Goal: Transaction & Acquisition: Purchase product/service

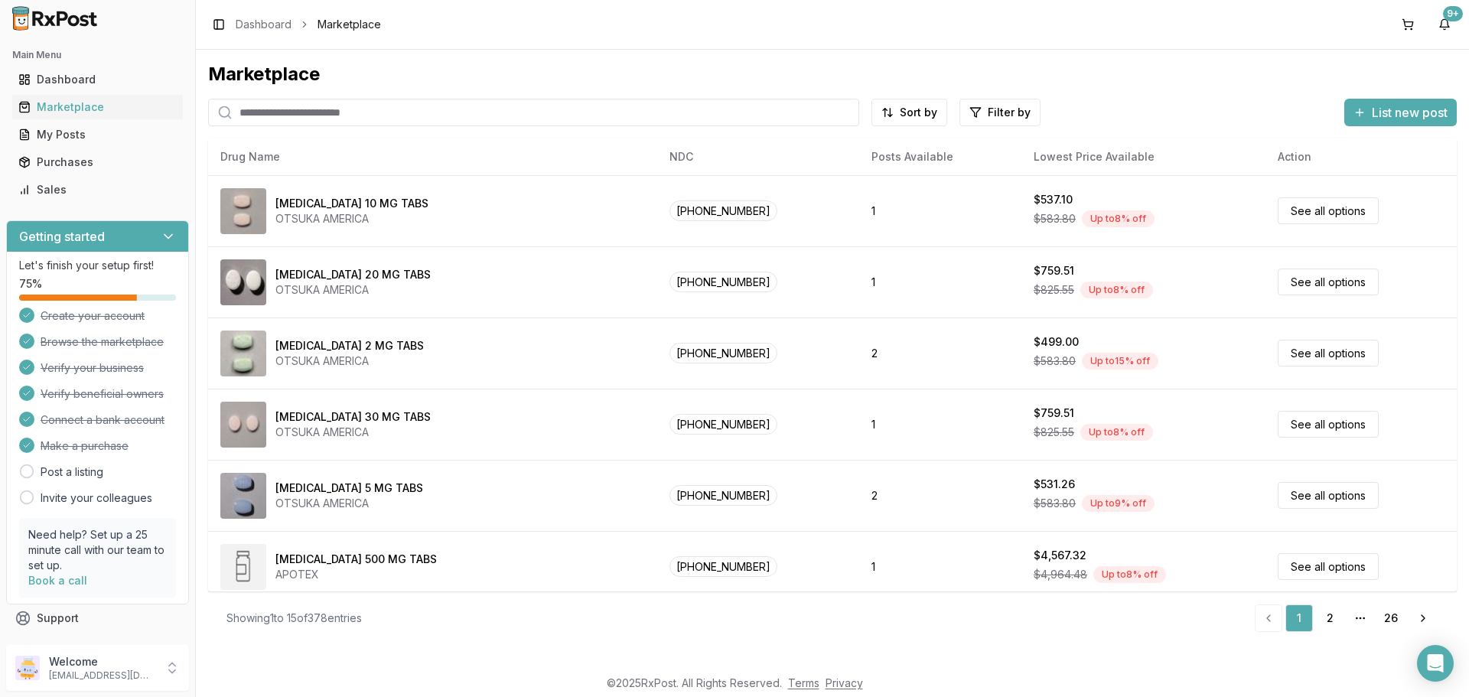
click at [450, 110] on input "search" at bounding box center [533, 113] width 651 height 28
type input "********"
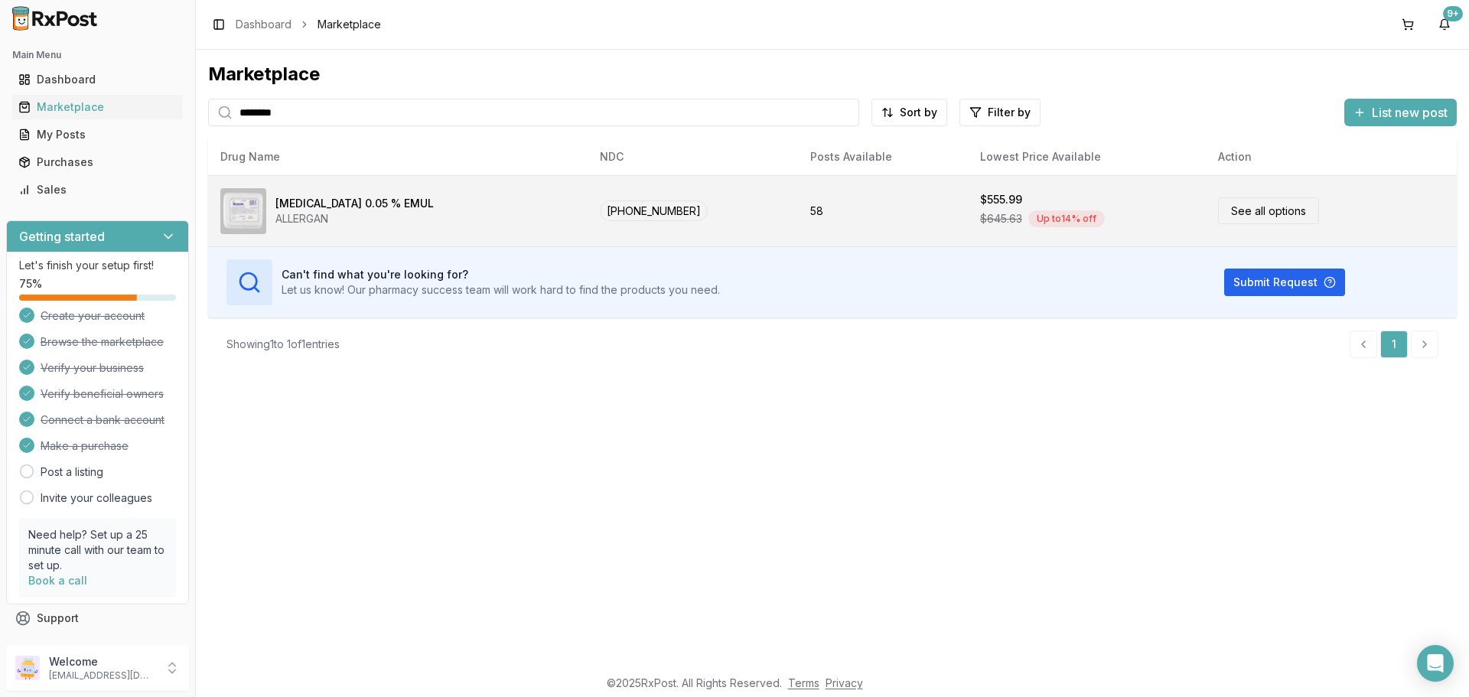
click at [1237, 205] on link "See all options" at bounding box center [1268, 210] width 101 height 27
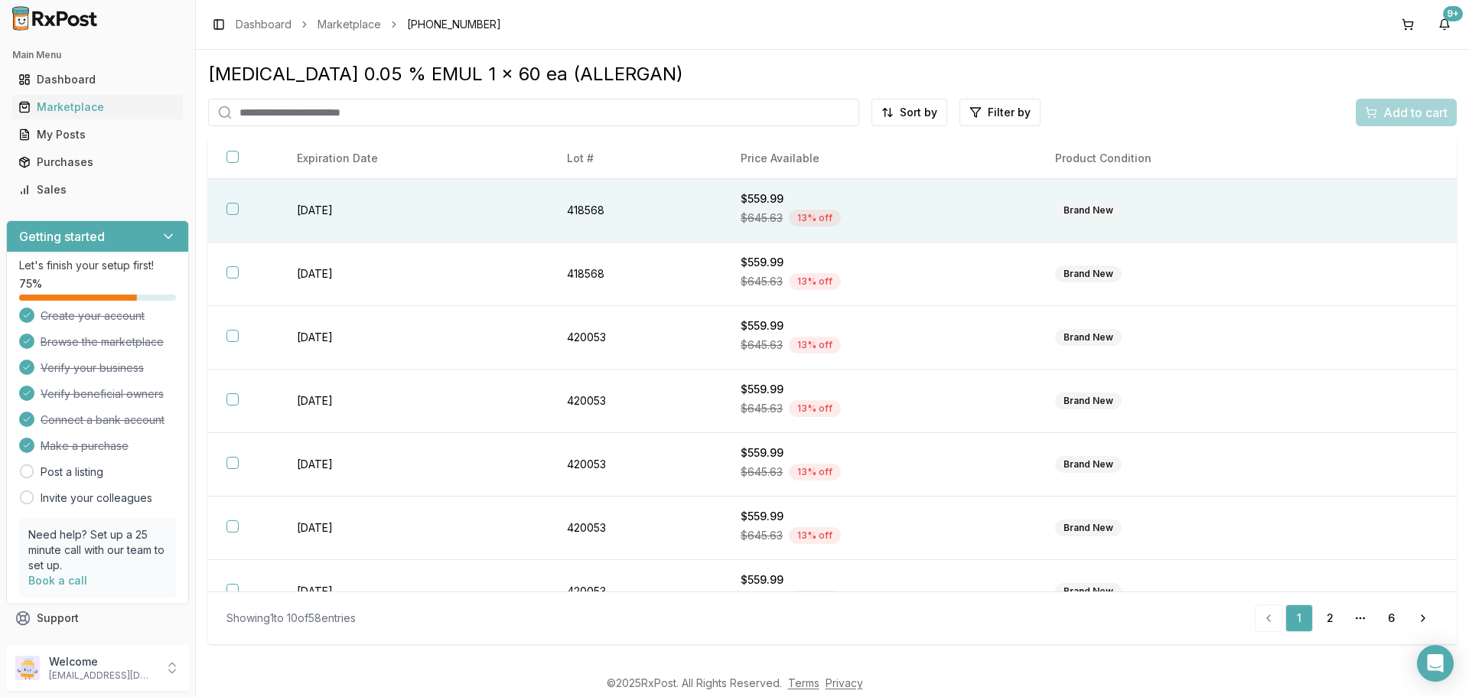
click at [235, 209] on button "button" at bounding box center [233, 209] width 12 height 12
click at [1379, 113] on div "Add to cart" at bounding box center [1406, 112] width 83 height 18
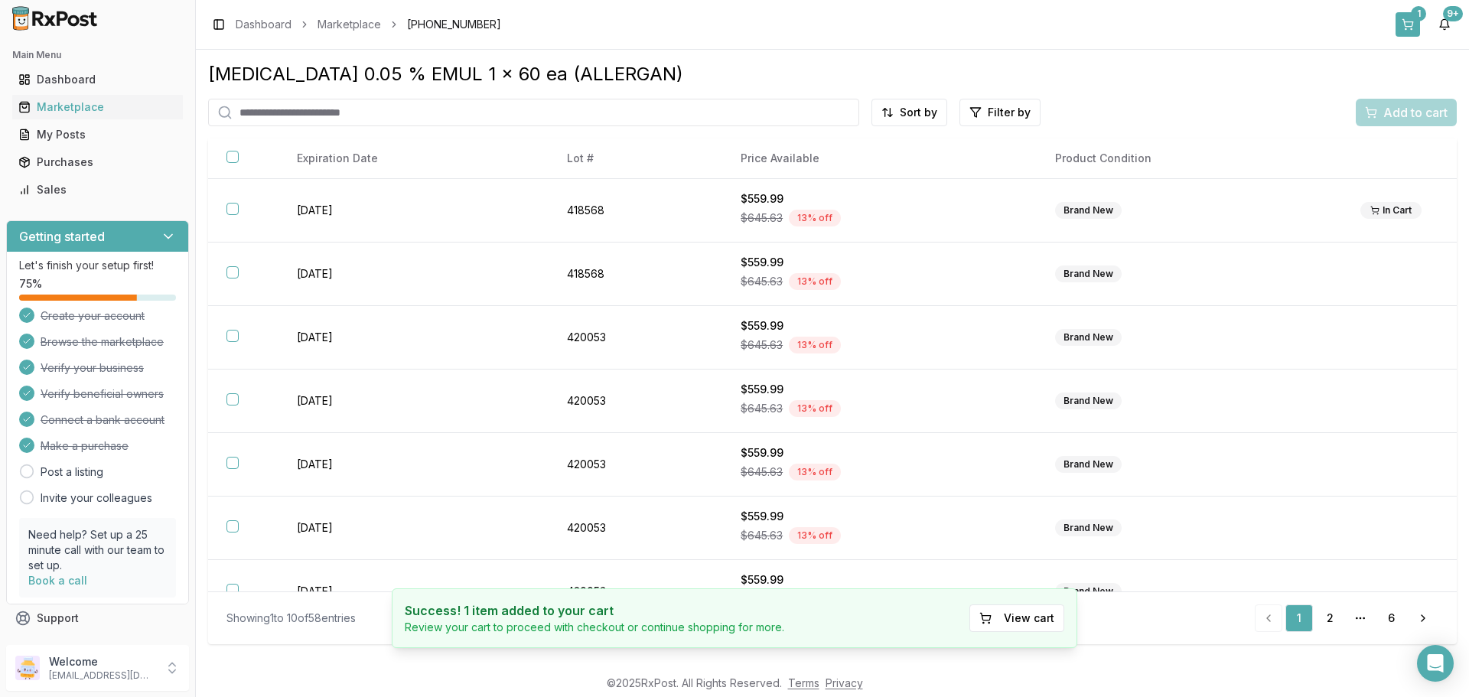
click at [1413, 20] on div "1" at bounding box center [1418, 13] width 15 height 15
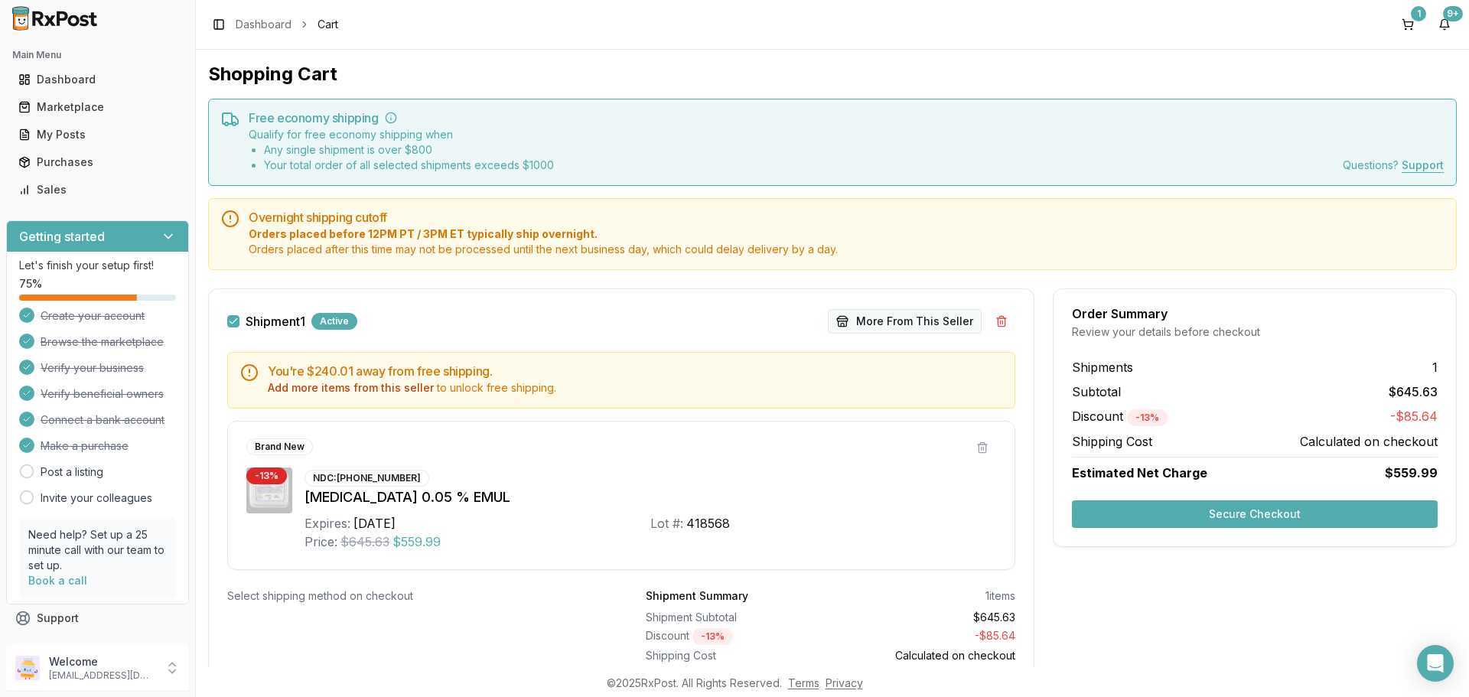
click at [882, 324] on button "More From This Seller" at bounding box center [905, 321] width 154 height 24
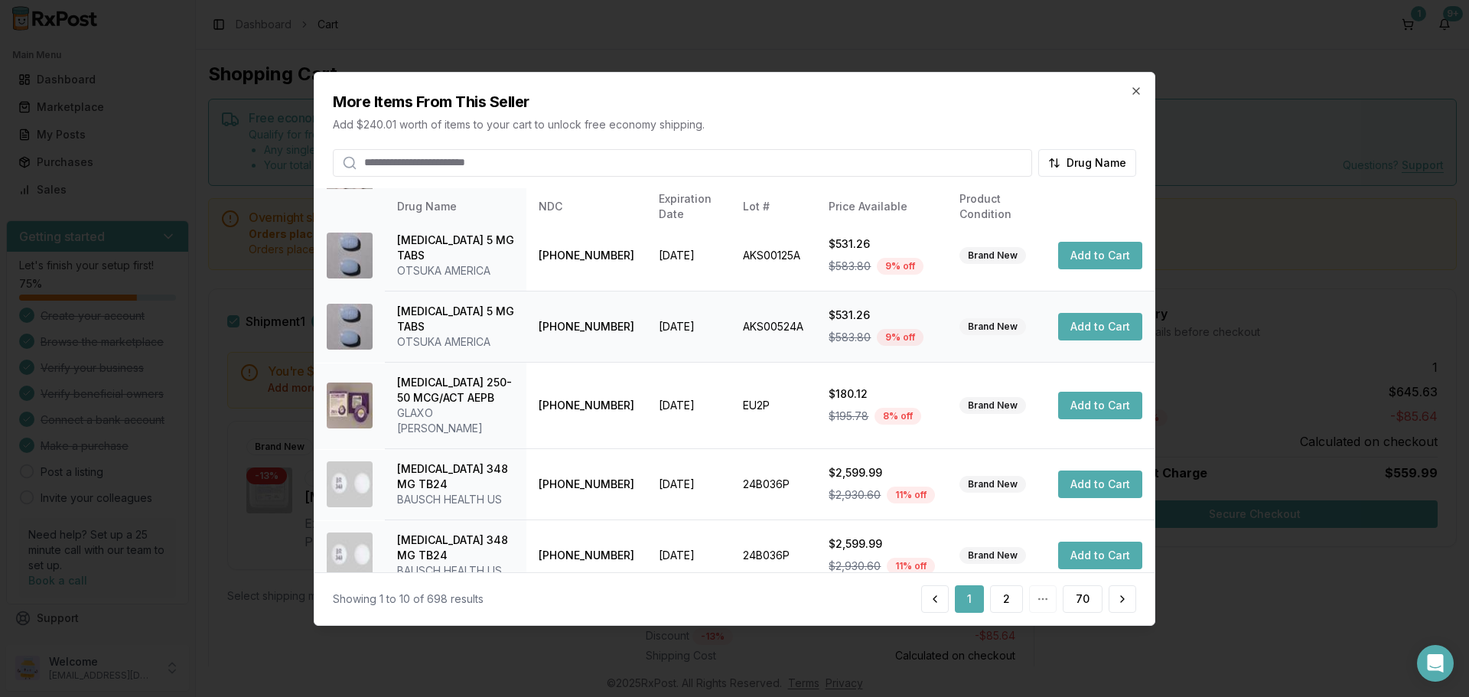
scroll to position [364, 0]
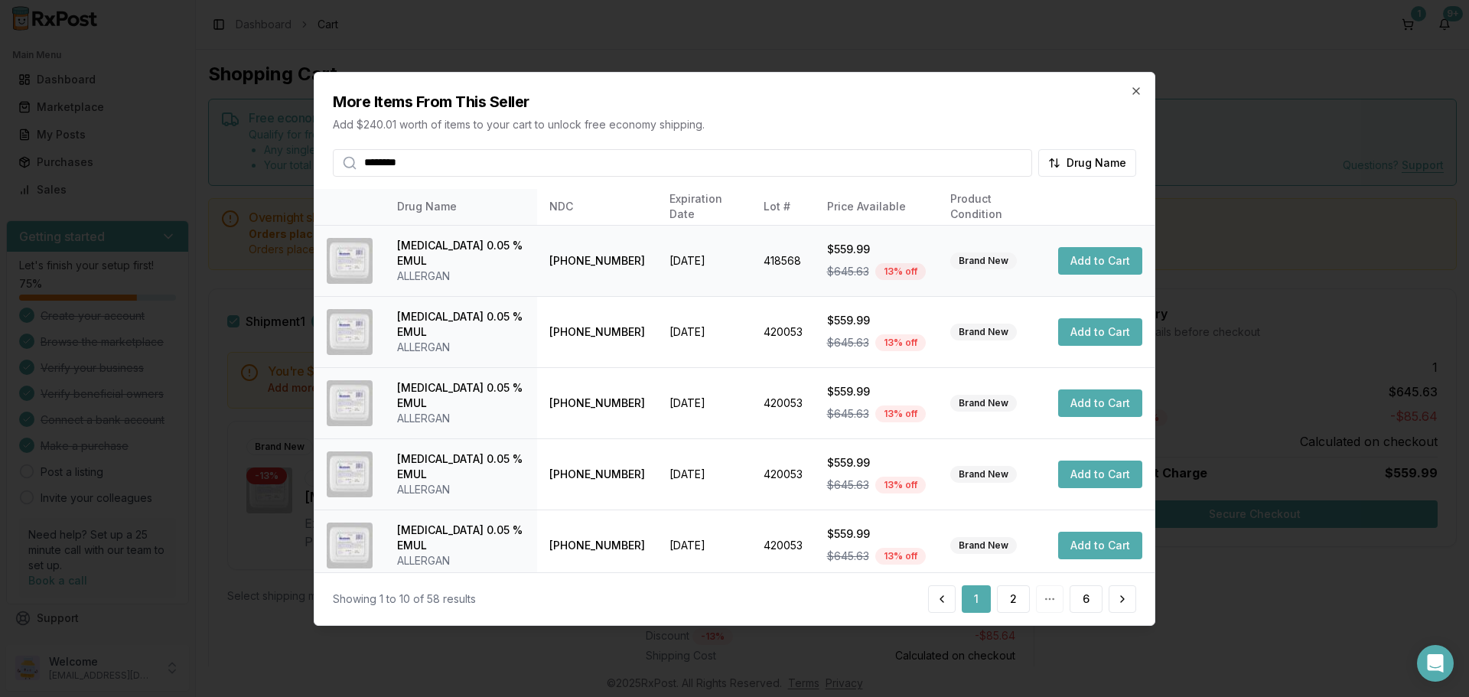
type input "********"
click at [1089, 268] on button "Add to Cart" at bounding box center [1100, 261] width 84 height 28
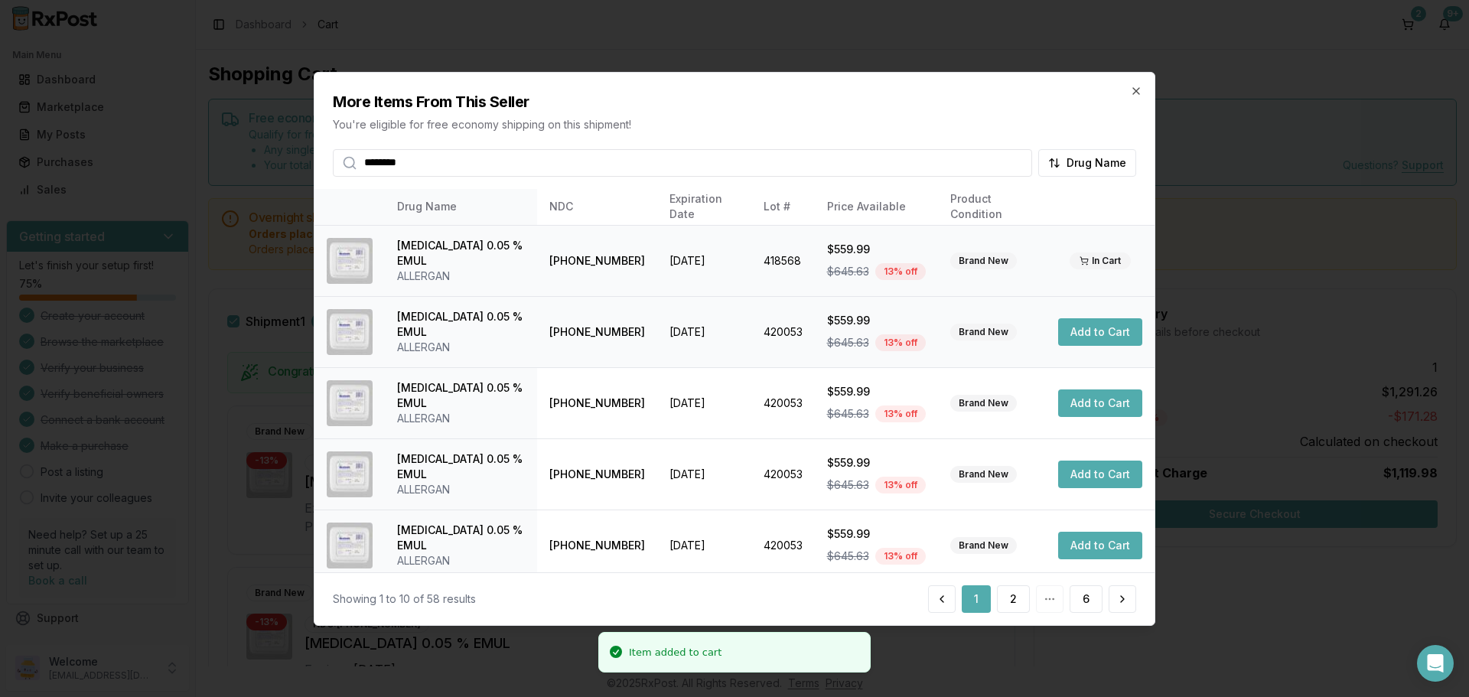
click at [1093, 331] on button "Add to Cart" at bounding box center [1100, 332] width 84 height 28
drag, startPoint x: 1136, startPoint y: 93, endPoint x: 1129, endPoint y: 105, distance: 14.4
click at [1136, 93] on icon "button" at bounding box center [1136, 90] width 12 height 12
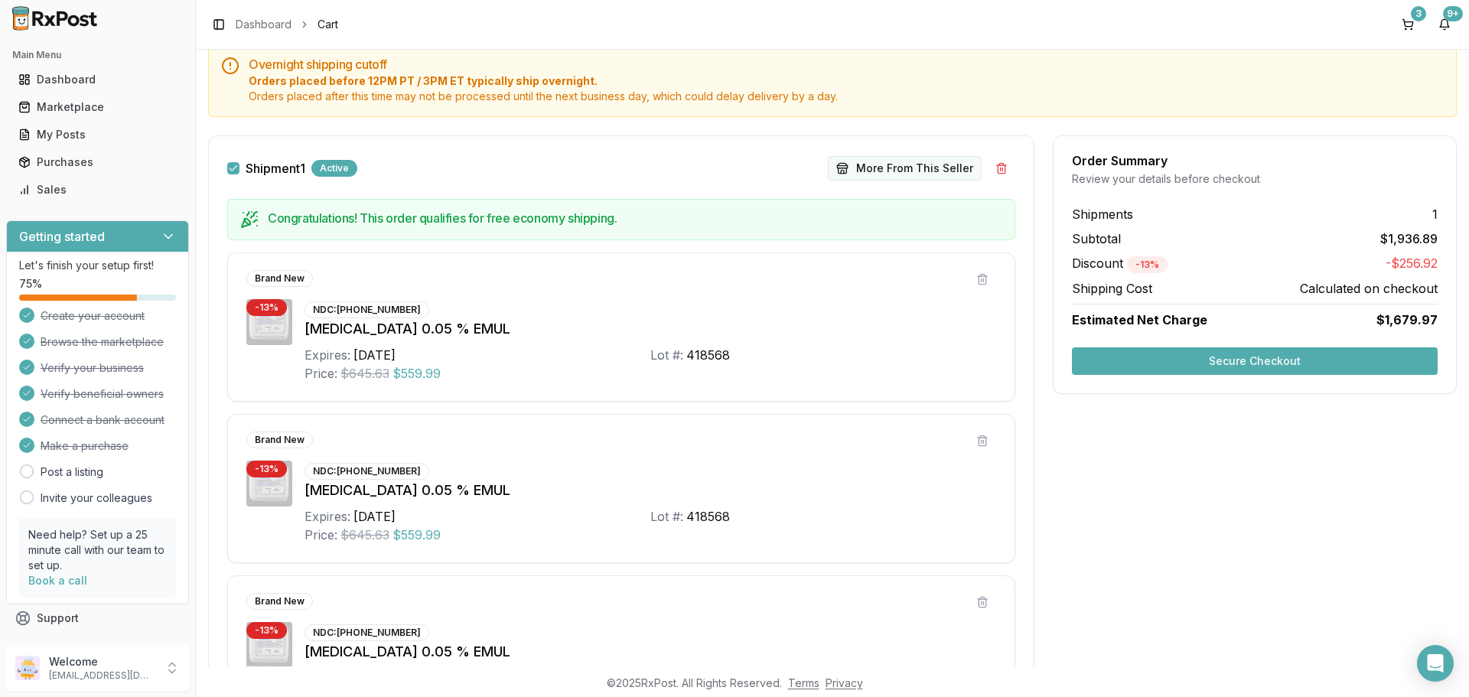
scroll to position [306, 0]
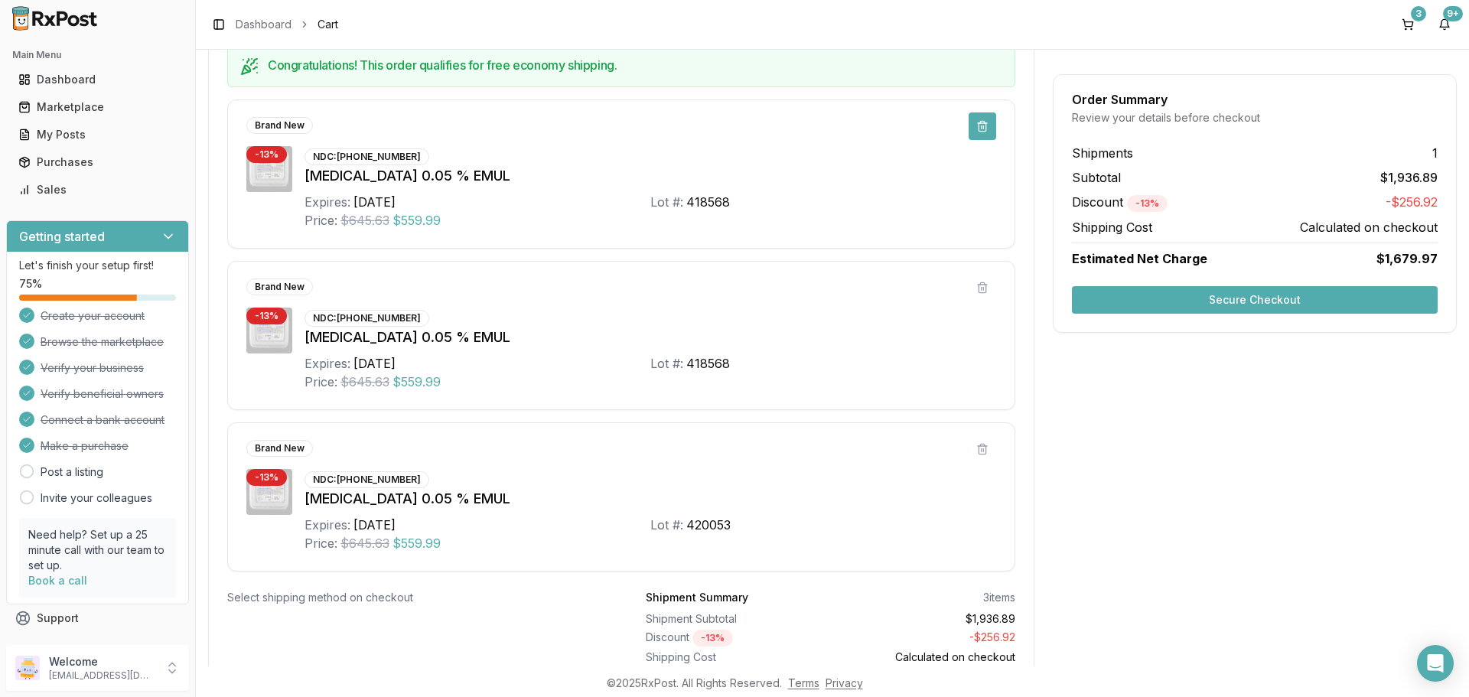
click at [979, 128] on button at bounding box center [983, 126] width 28 height 28
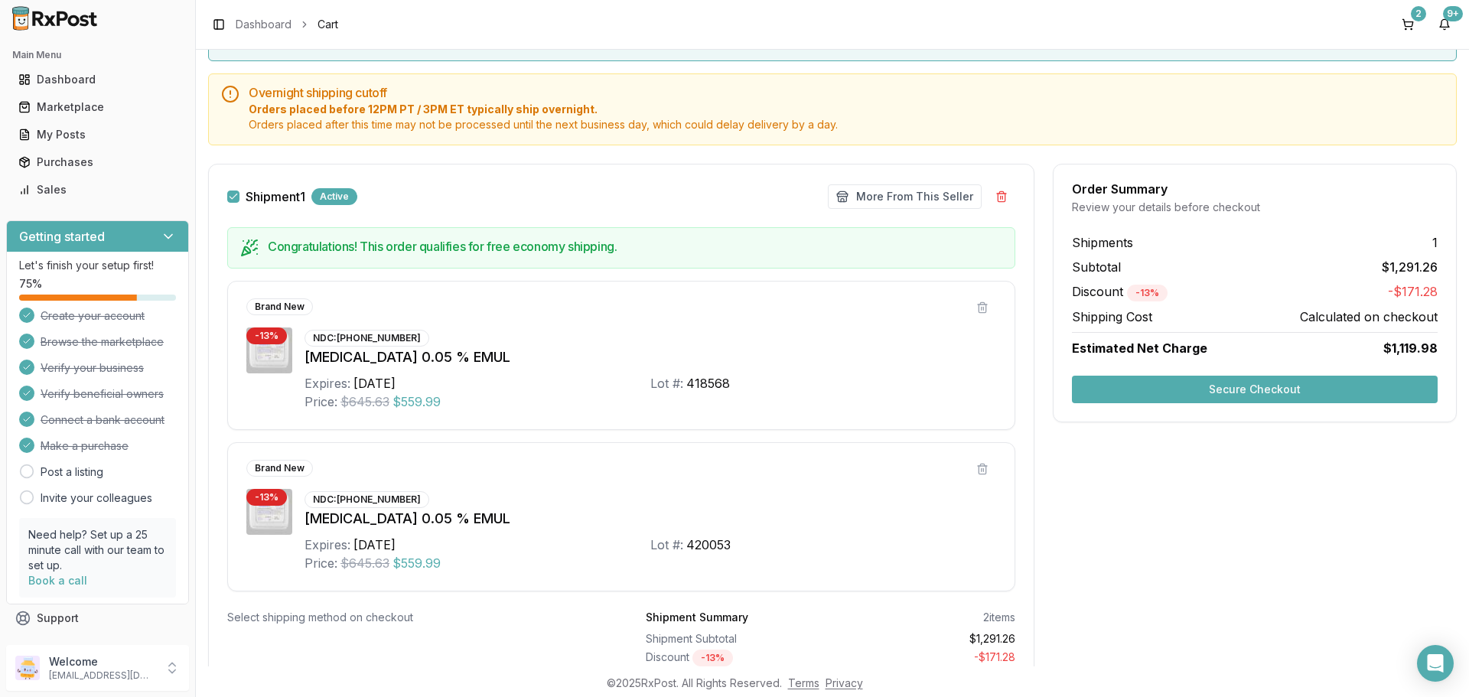
scroll to position [223, 0]
